Goal: Information Seeking & Learning: Learn about a topic

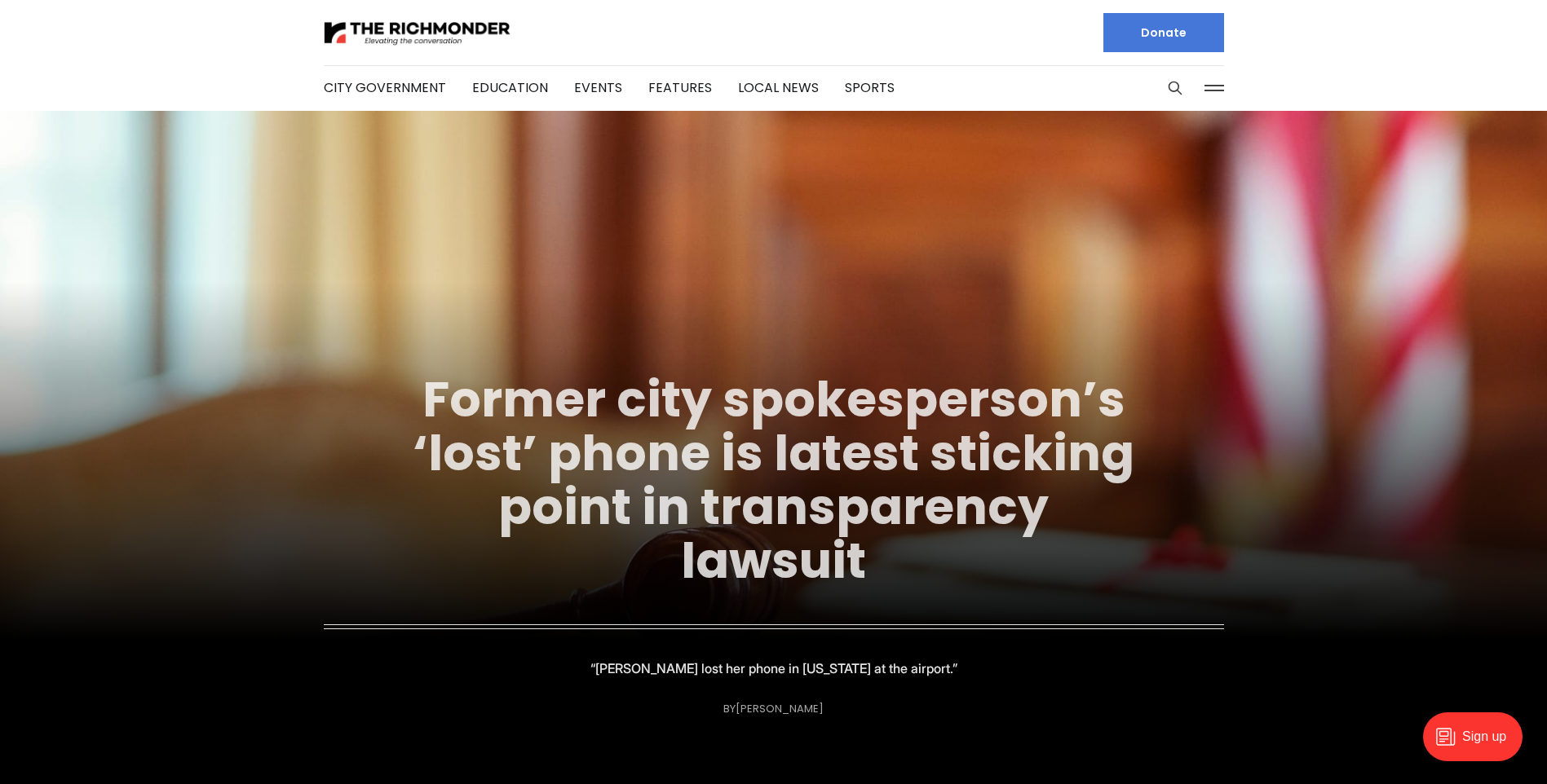
click at [736, 398] on link "Former city spokesperson’s ‘lost’ phone is latest sticking point in transparenc…" at bounding box center [773, 480] width 722 height 230
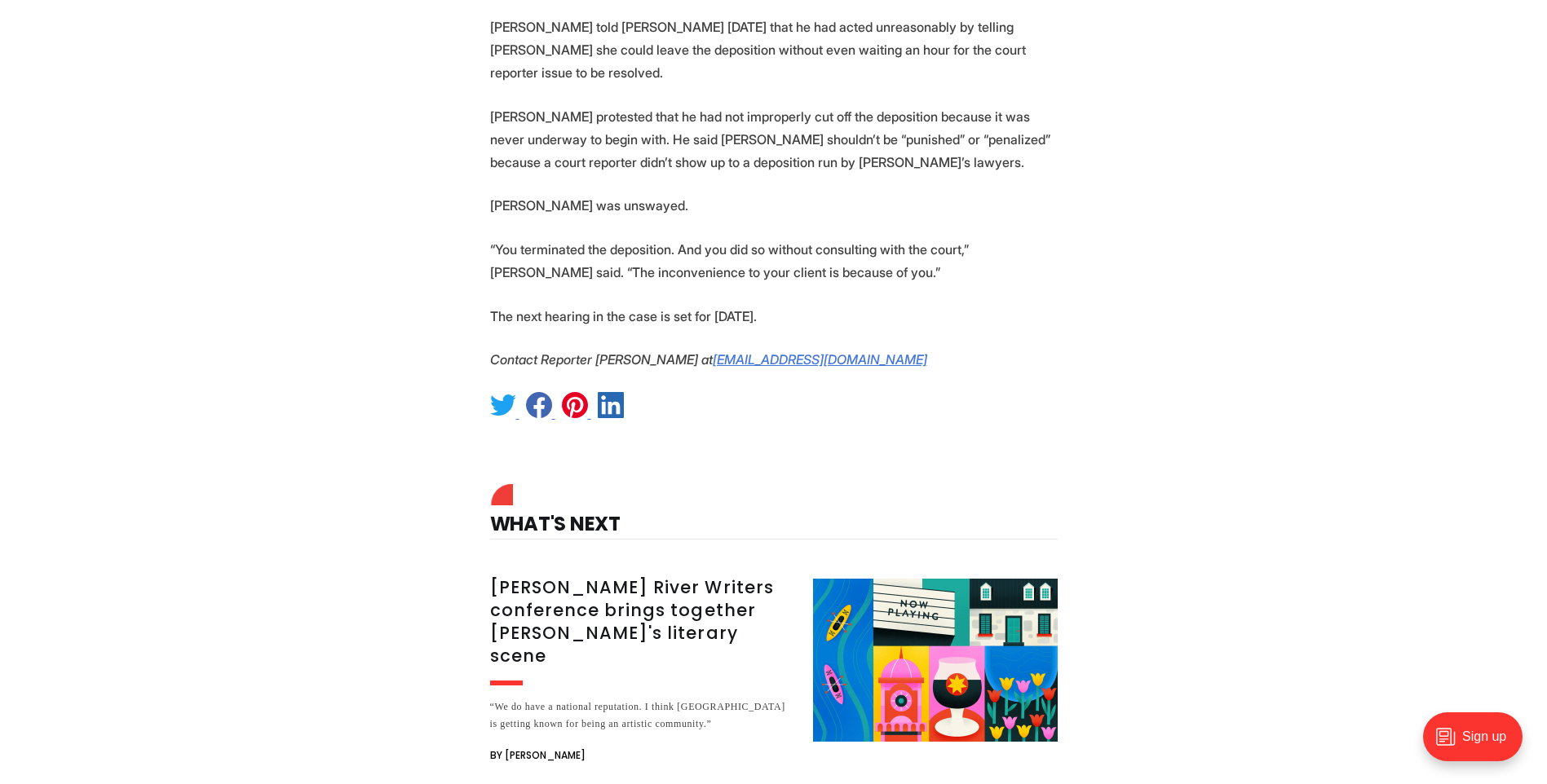
scroll to position [3424, 0]
click at [583, 576] on h3 "[PERSON_NAME] River Writers conference brings together [PERSON_NAME]'s literary…" at bounding box center [642, 621] width 303 height 92
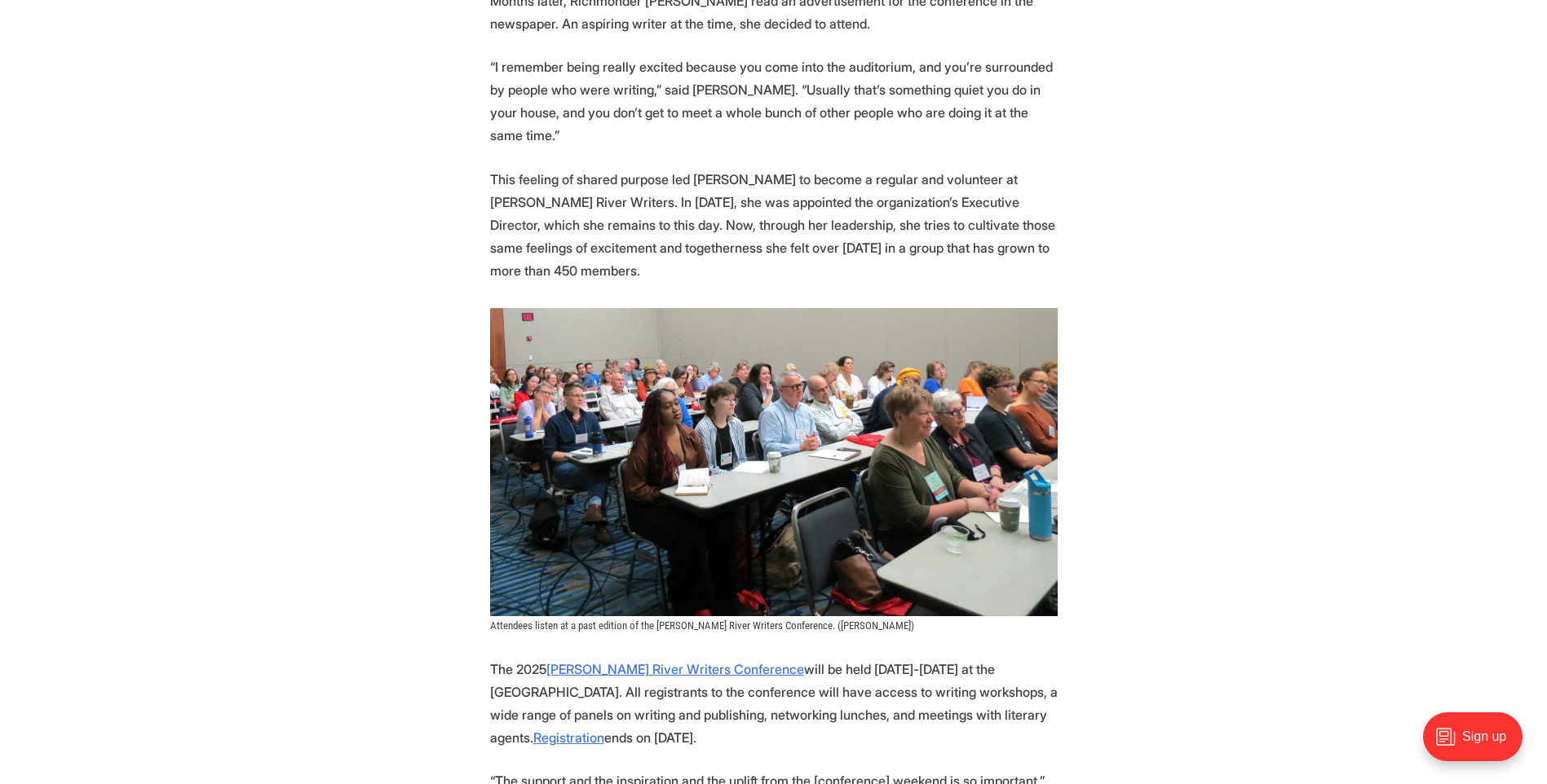
scroll to position [896, 0]
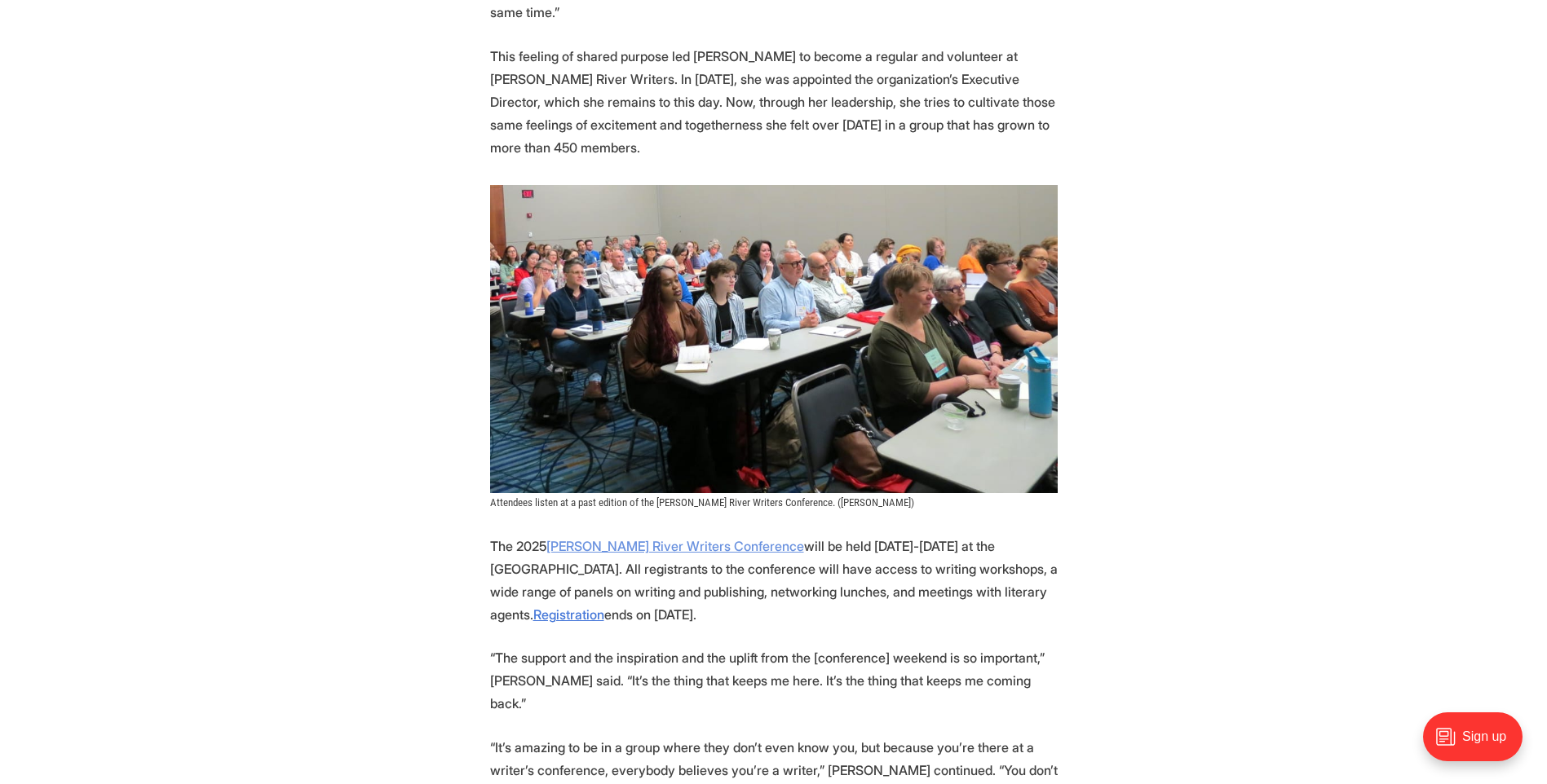
click at [641, 538] on link "James River Writers Conference" at bounding box center [675, 546] width 258 height 16
